Goal: Task Accomplishment & Management: Use online tool/utility

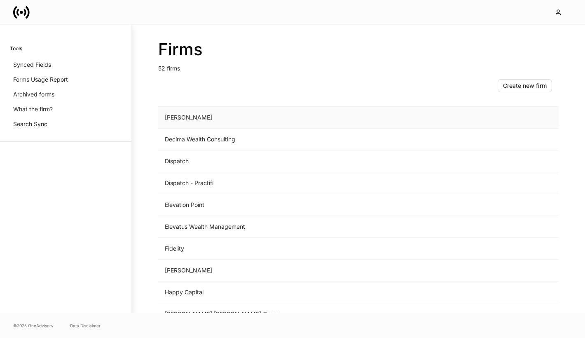
scroll to position [414, 0]
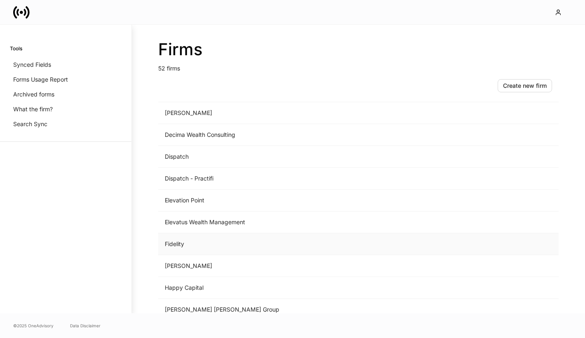
click at [197, 241] on td "Fidelity" at bounding box center [290, 244] width 264 height 22
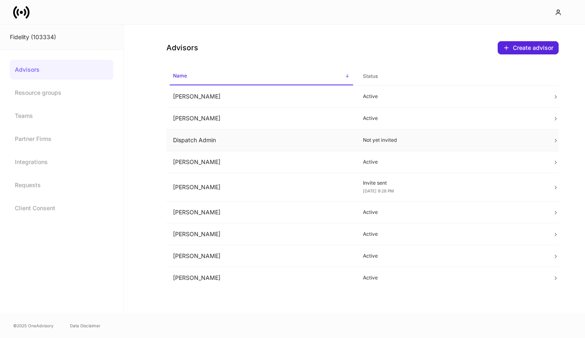
click at [219, 134] on td "Dispatch Admin" at bounding box center [261, 140] width 190 height 22
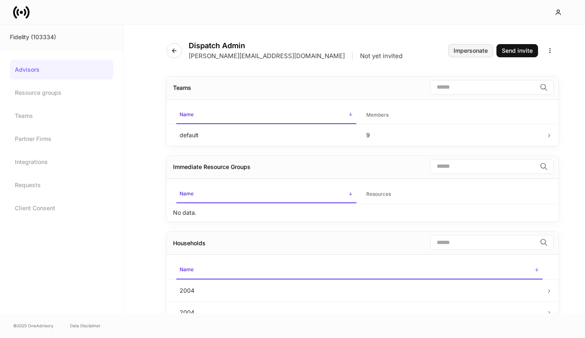
click at [471, 51] on div "Impersonate" at bounding box center [470, 51] width 34 height 6
